Goal: Information Seeking & Learning: Learn about a topic

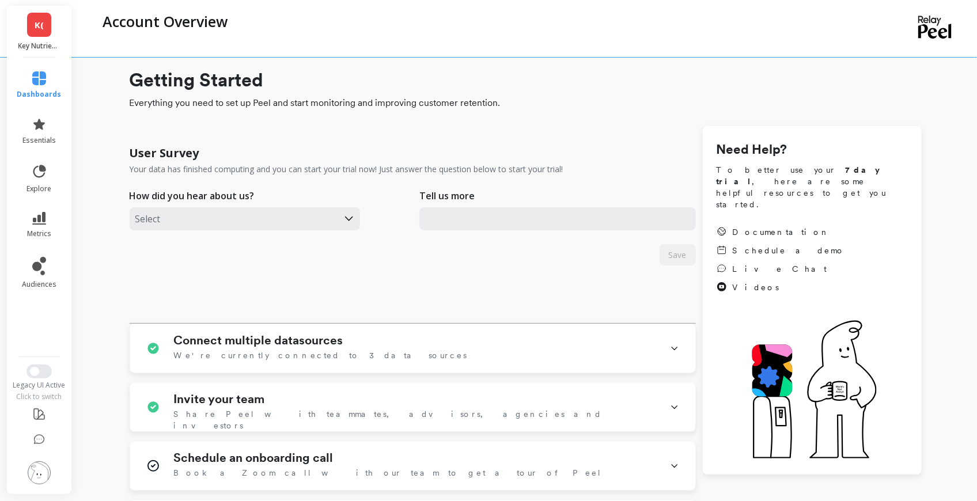
click at [38, 36] on link "K(" at bounding box center [39, 25] width 24 height 24
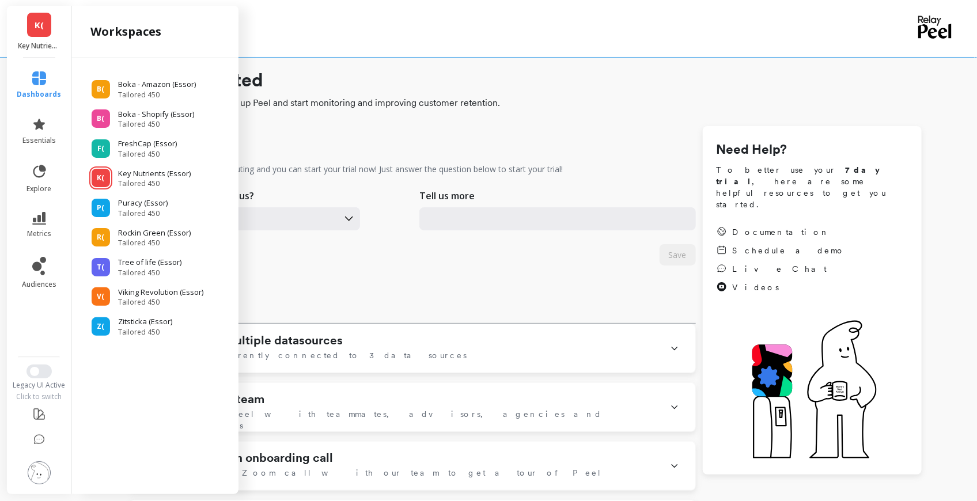
click at [38, 36] on link "K(" at bounding box center [39, 25] width 24 height 24
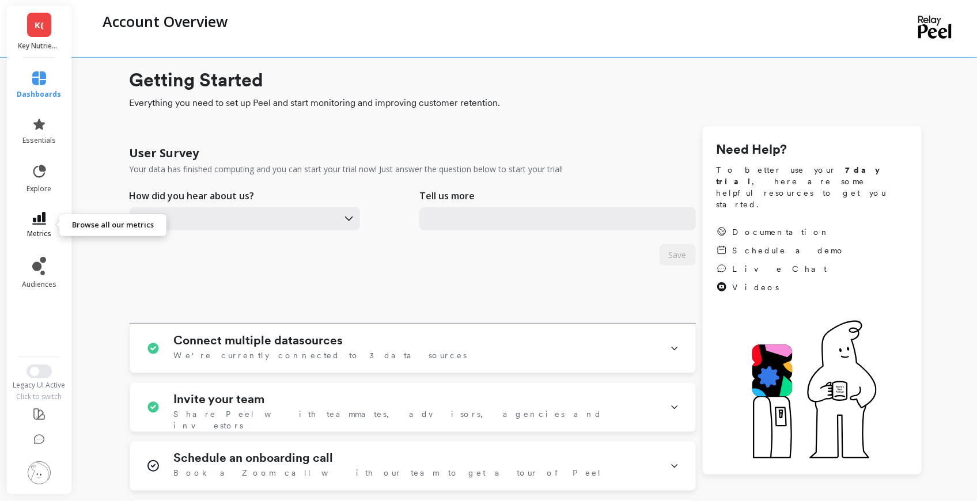
click at [47, 220] on link "metrics" at bounding box center [39, 225] width 44 height 26
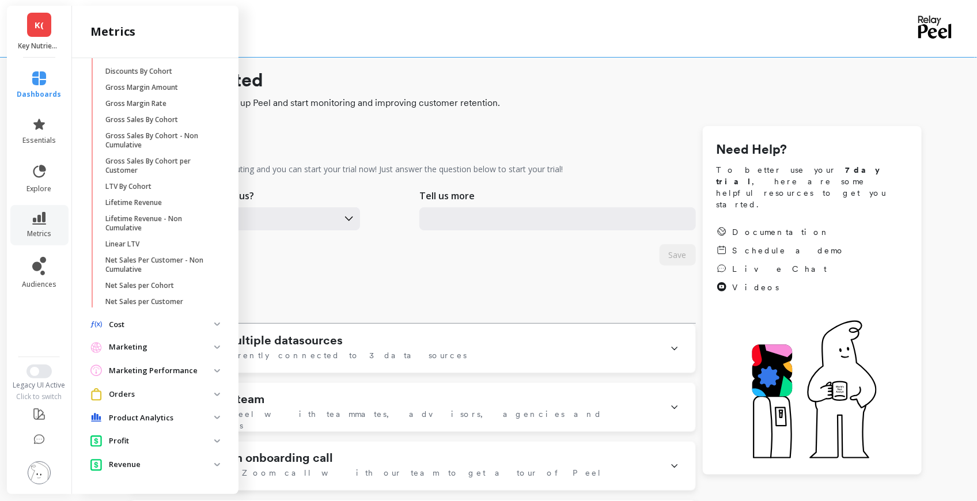
scroll to position [366, 0]
click at [157, 395] on p "Orders" at bounding box center [161, 395] width 105 height 12
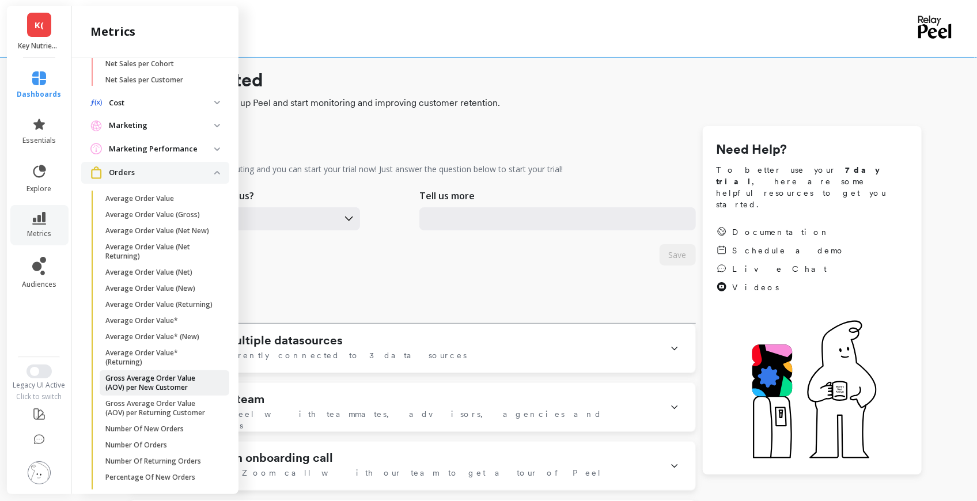
scroll to position [597, 0]
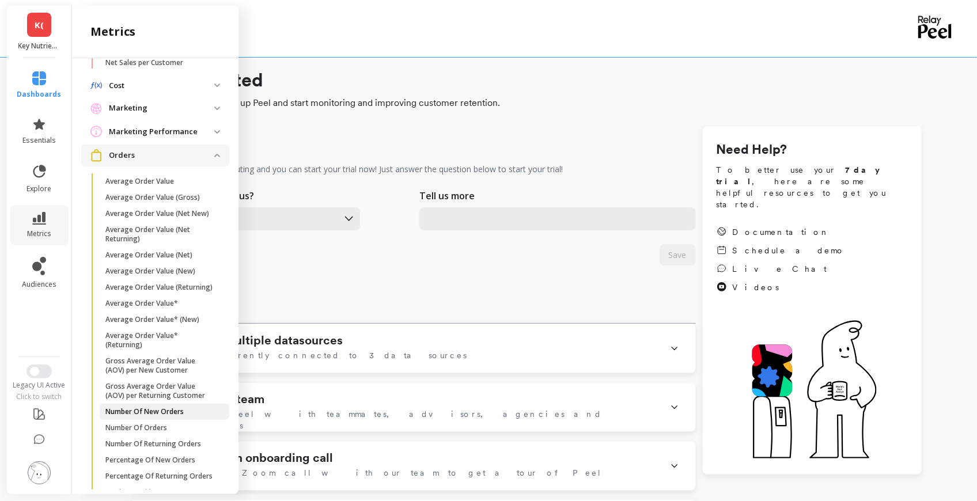
click at [155, 416] on p "Number Of New Orders" at bounding box center [144, 411] width 78 height 9
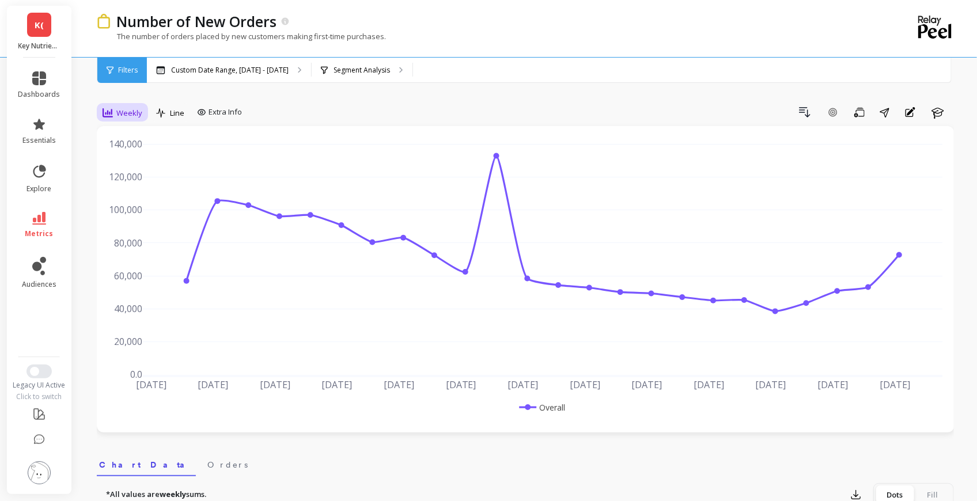
click at [115, 106] on div "Weekly" at bounding box center [123, 113] width 40 height 14
click at [137, 204] on div "Monthly" at bounding box center [140, 204] width 66 height 11
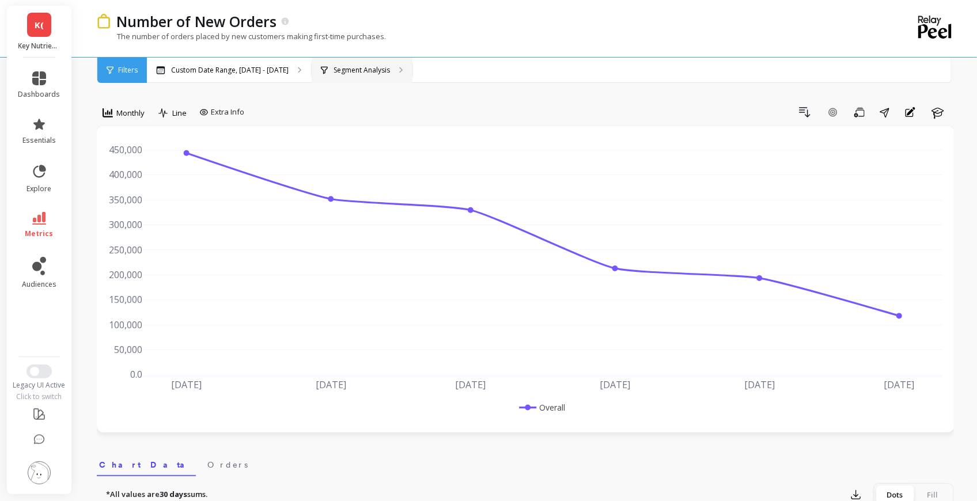
click at [344, 71] on p "Segment Analysis" at bounding box center [361, 70] width 56 height 9
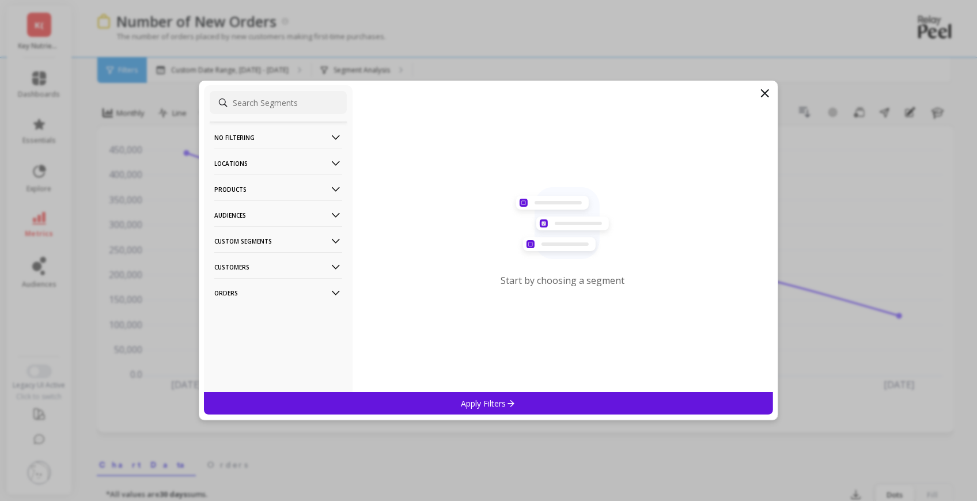
click at [271, 263] on p "Customers" at bounding box center [278, 266] width 128 height 29
click at [286, 164] on p "Locations" at bounding box center [278, 163] width 128 height 29
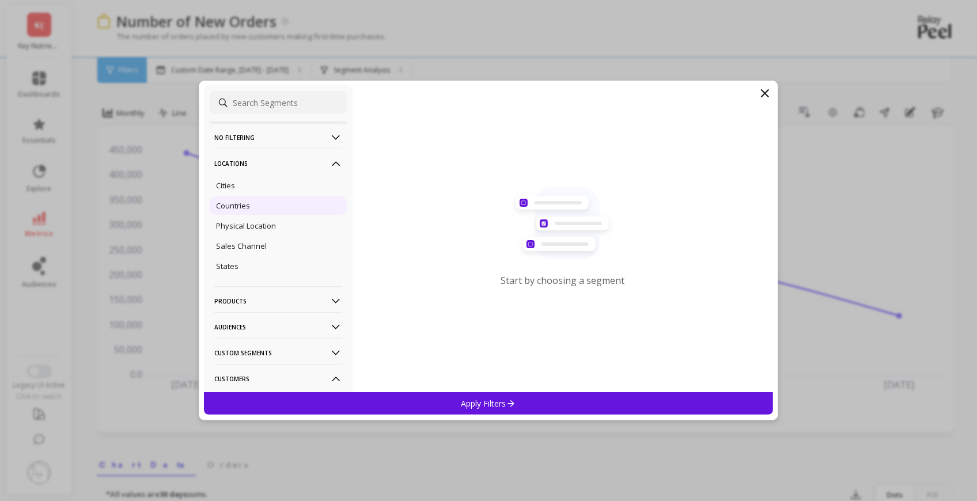
click at [244, 212] on div "Countries" at bounding box center [278, 205] width 137 height 18
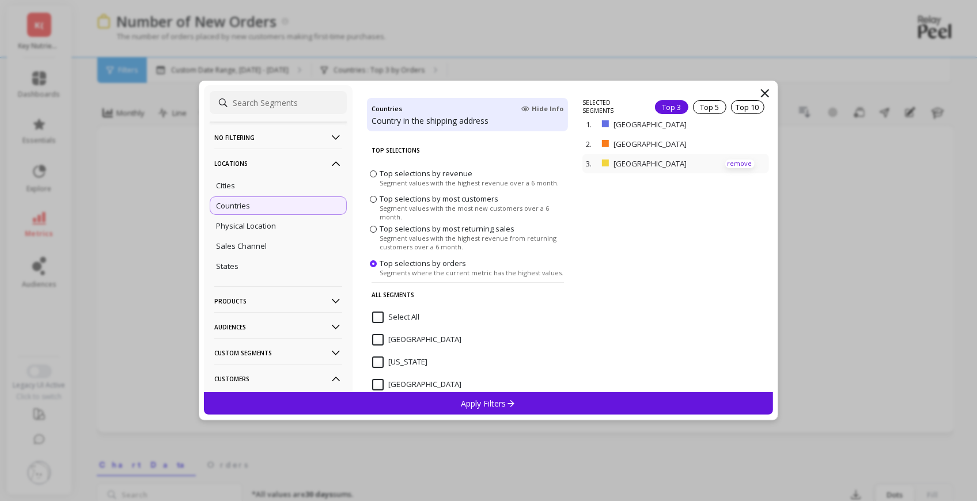
click at [740, 162] on p "remove" at bounding box center [739, 164] width 29 height 9
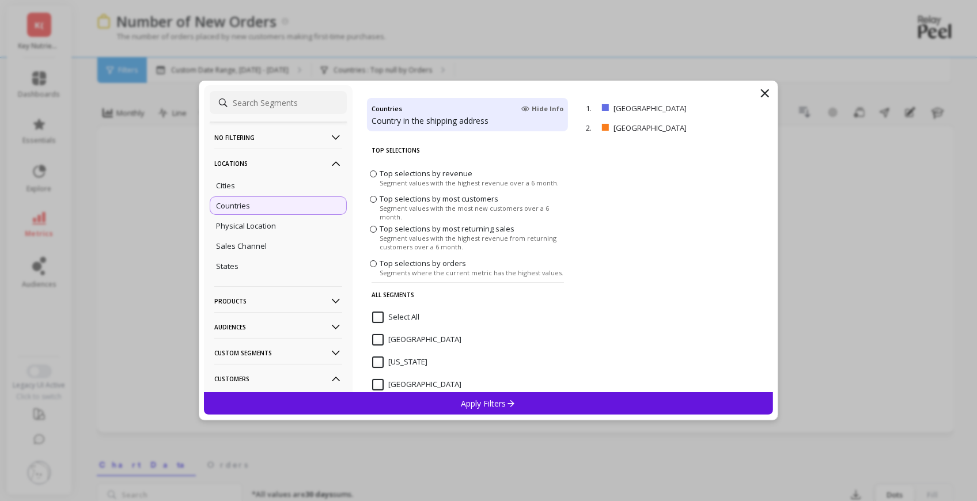
click at [0, 0] on p "remove" at bounding box center [0, 0] width 0 height 0
click at [480, 401] on p "Apply Filters" at bounding box center [488, 403] width 55 height 11
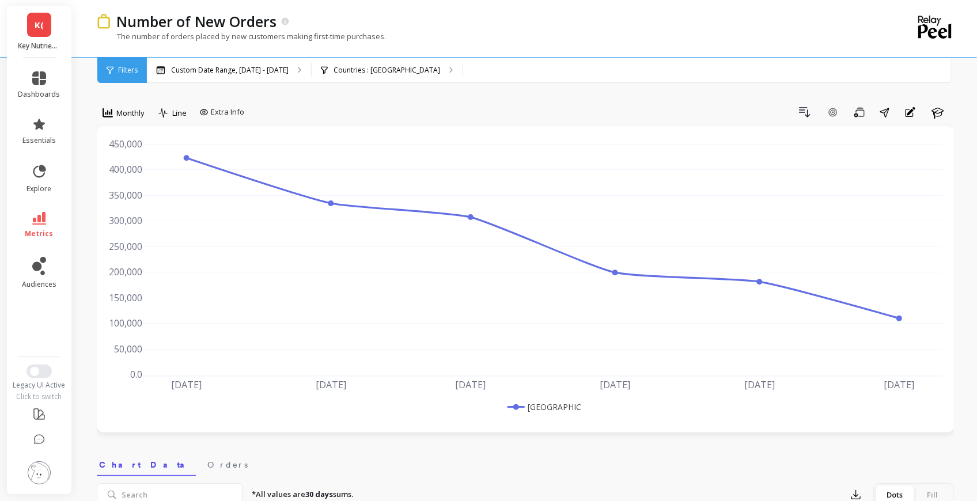
click at [32, 33] on link "K(" at bounding box center [39, 25] width 24 height 24
